Goal: Obtain resource: Obtain resource

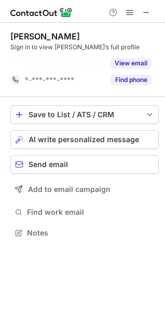
scroll to position [209, 165]
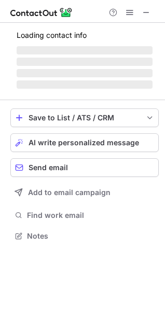
scroll to position [242, 165]
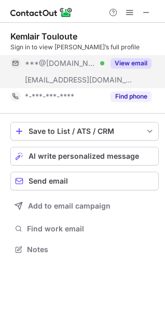
click at [118, 63] on button "View email" at bounding box center [131, 63] width 41 height 10
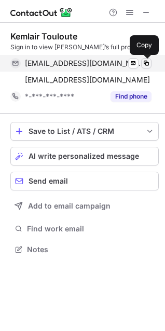
click at [146, 62] on span at bounding box center [146, 63] width 8 height 8
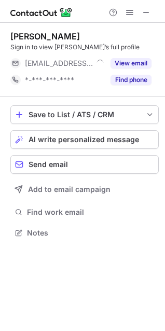
scroll to position [225, 165]
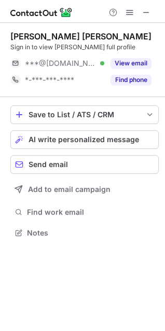
scroll to position [5, 5]
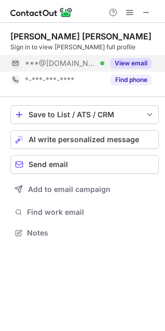
click at [115, 67] on button "View email" at bounding box center [131, 63] width 41 height 10
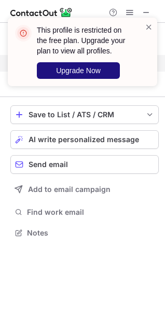
click at [102, 75] on button "Upgrade Now" at bounding box center [78, 70] width 83 height 17
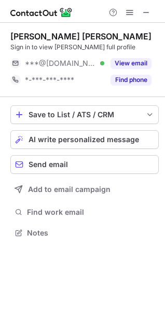
scroll to position [225, 165]
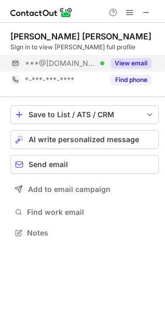
click at [123, 61] on button "View email" at bounding box center [131, 63] width 41 height 10
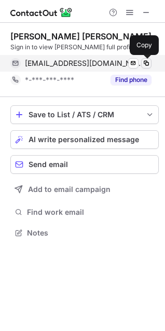
click at [143, 67] on span at bounding box center [146, 63] width 8 height 8
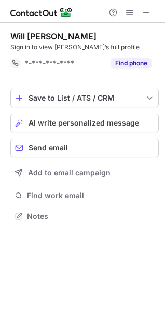
scroll to position [209, 165]
